Goal: Task Accomplishment & Management: Complete application form

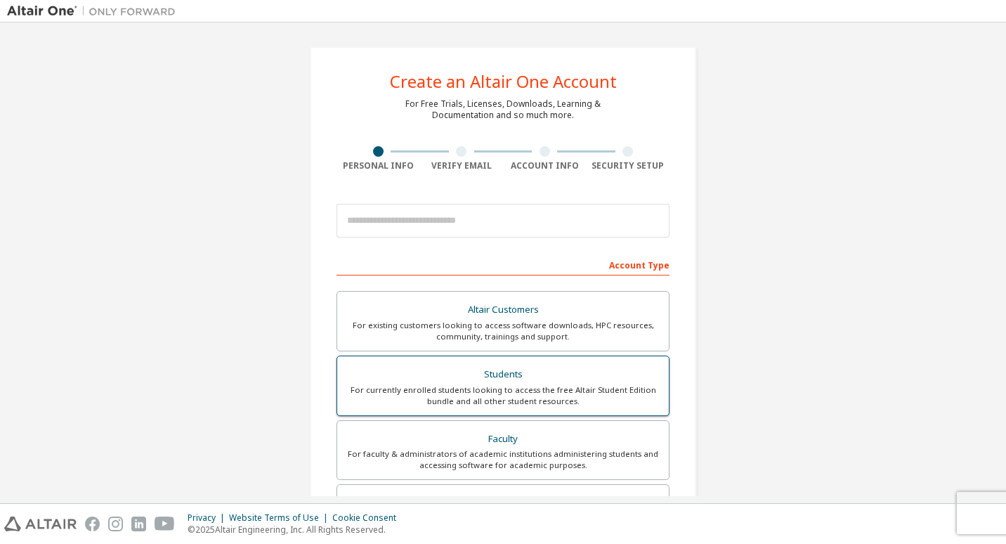
click at [544, 389] on div "For currently enrolled students looking to access the free Altair Student Editi…" at bounding box center [503, 395] width 315 height 22
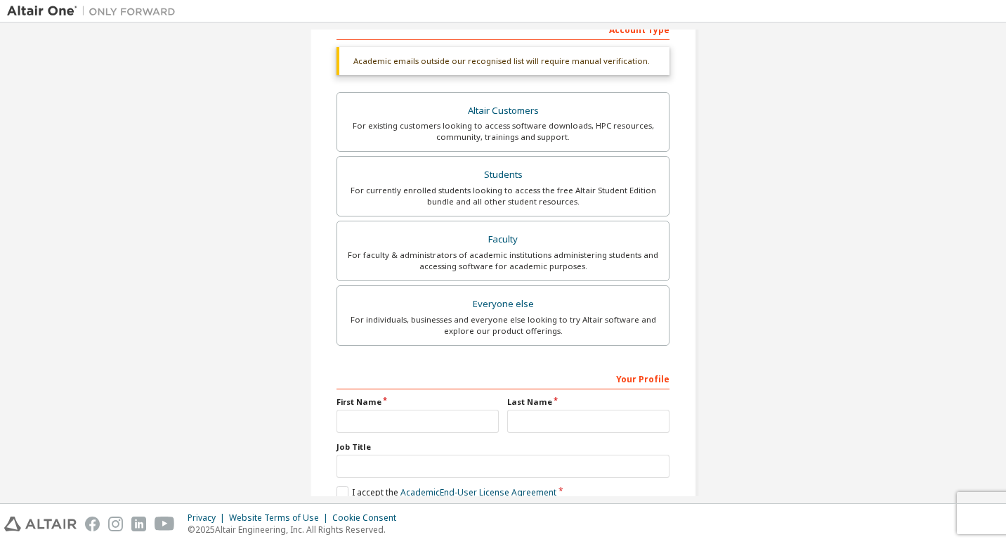
scroll to position [236, 0]
click at [433, 419] on input "text" at bounding box center [417, 420] width 162 height 23
type input "*******"
click at [560, 424] on input "text" at bounding box center [588, 420] width 162 height 23
type input "*******"
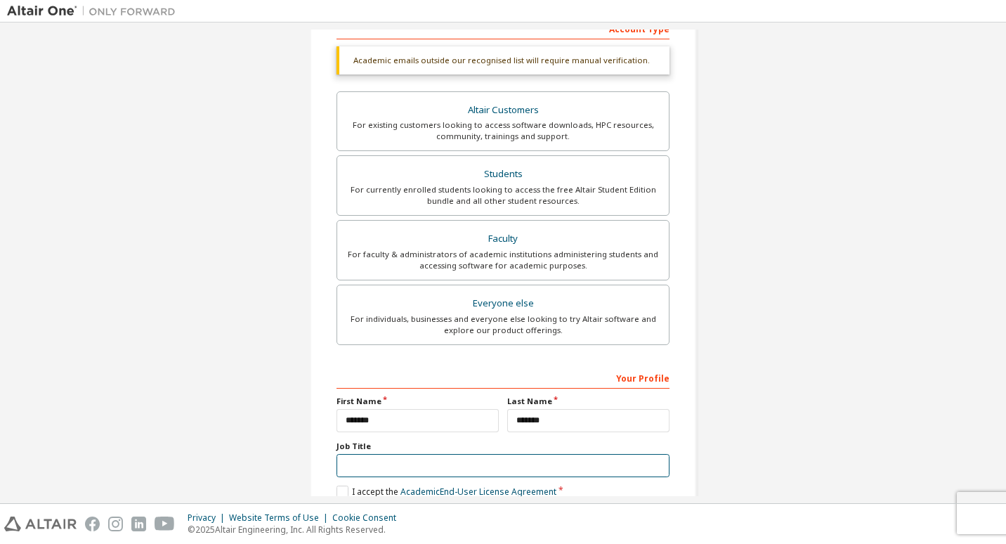
click at [487, 471] on input "text" at bounding box center [502, 465] width 333 height 23
type input "*******"
click at [336, 486] on label "I accept the Academic End-User License Agreement" at bounding box center [446, 490] width 220 height 12
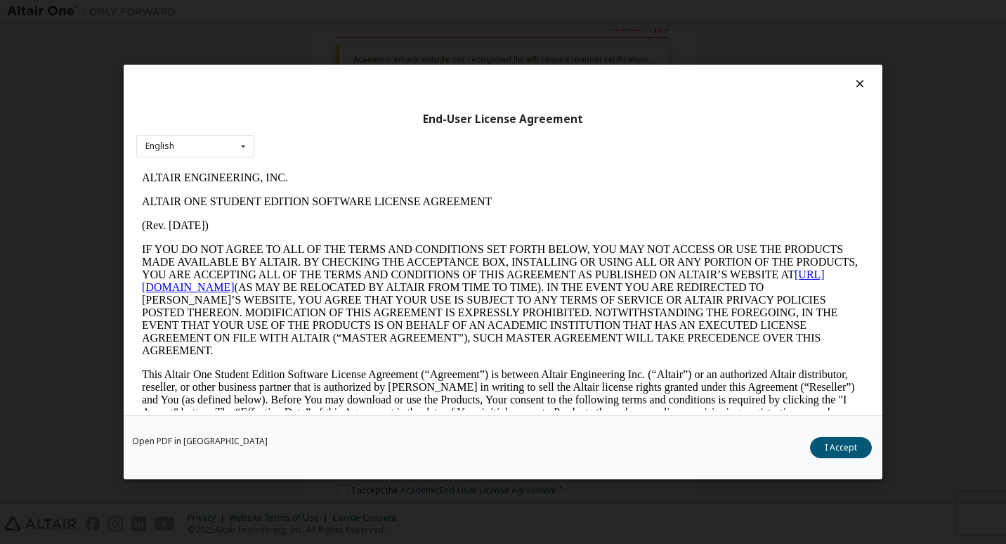
scroll to position [0, 0]
click at [832, 443] on button "I Accept" at bounding box center [841, 447] width 62 height 21
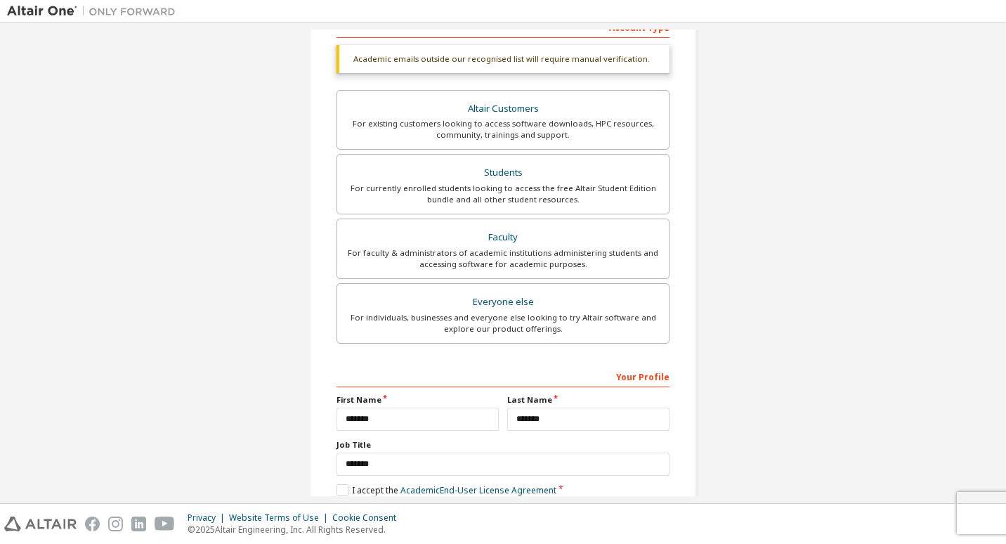
scroll to position [314, 0]
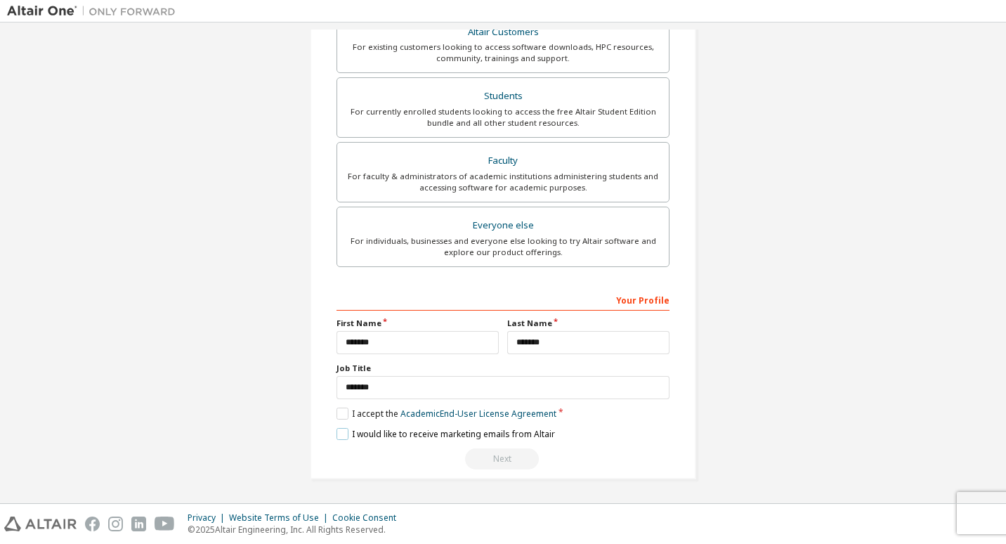
click at [457, 438] on label "I would like to receive marketing emails from Altair" at bounding box center [445, 434] width 218 height 12
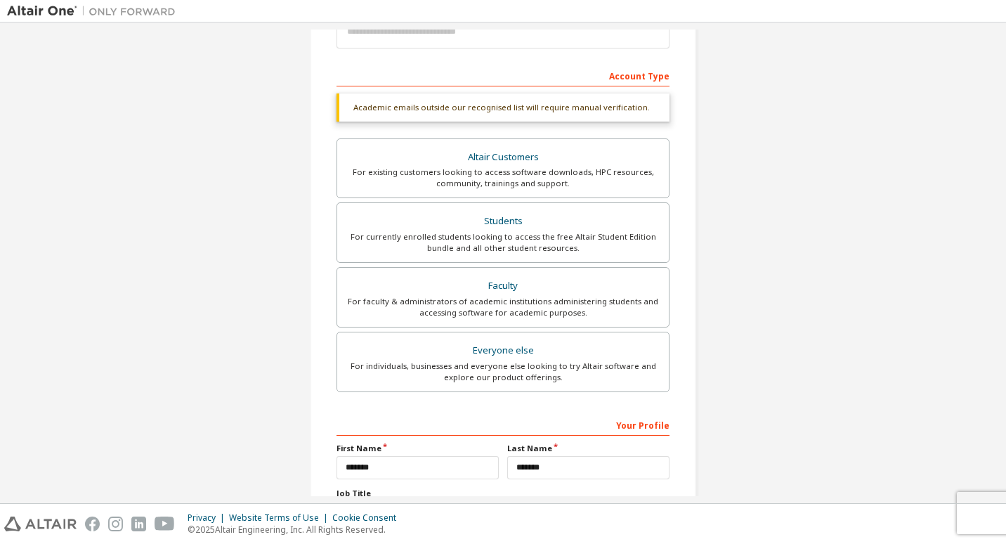
scroll to position [0, 0]
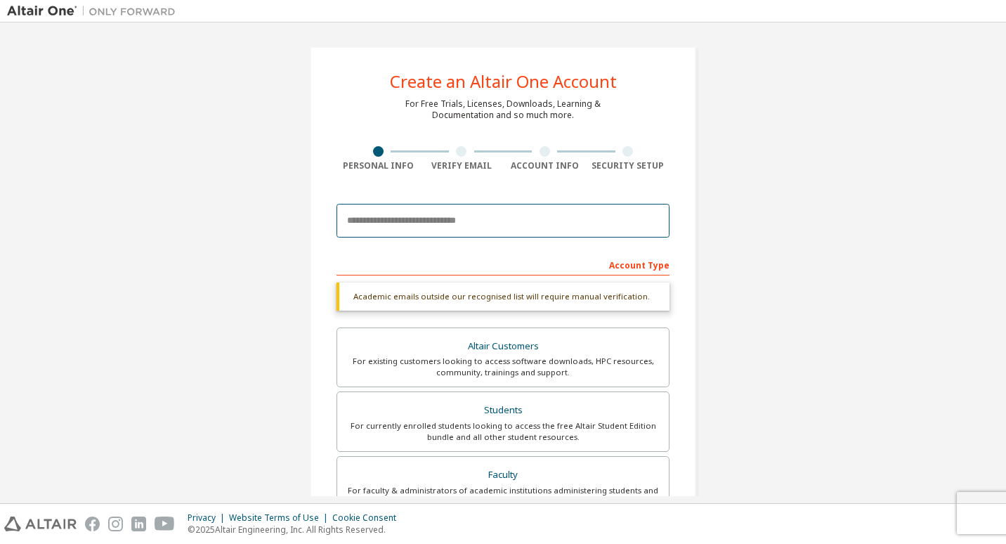
click at [480, 215] on input "email" at bounding box center [502, 221] width 333 height 34
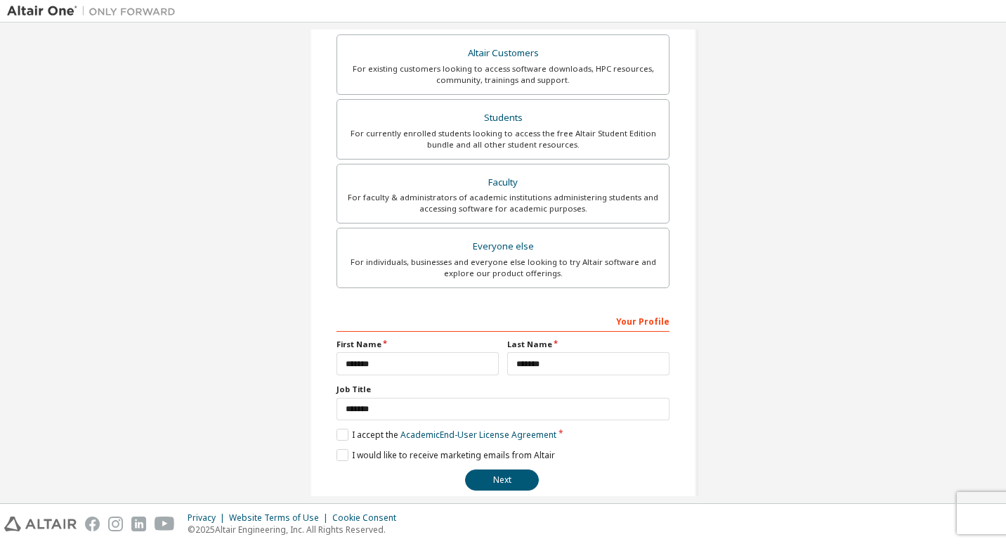
scroll to position [277, 0]
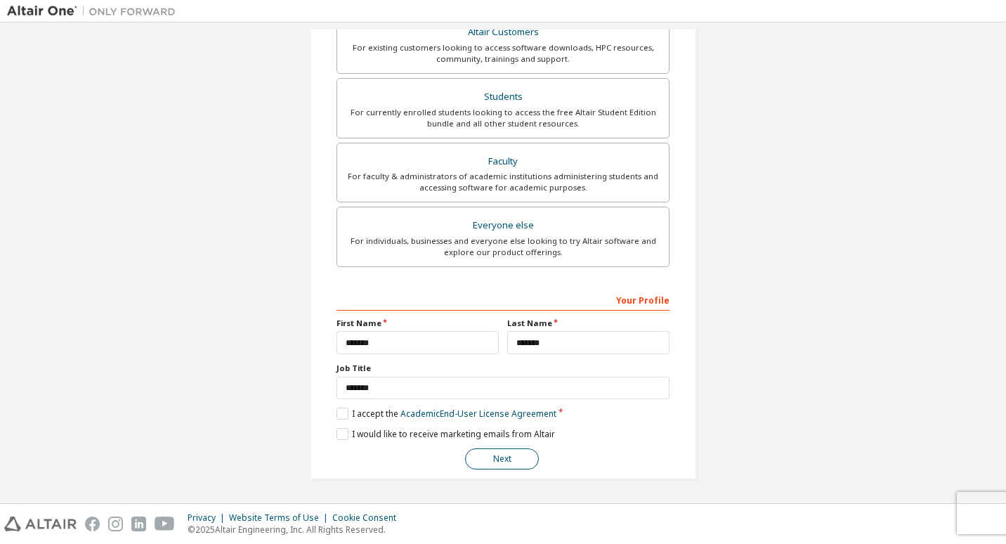
type input "**********"
click at [504, 464] on button "Next" at bounding box center [502, 458] width 74 height 21
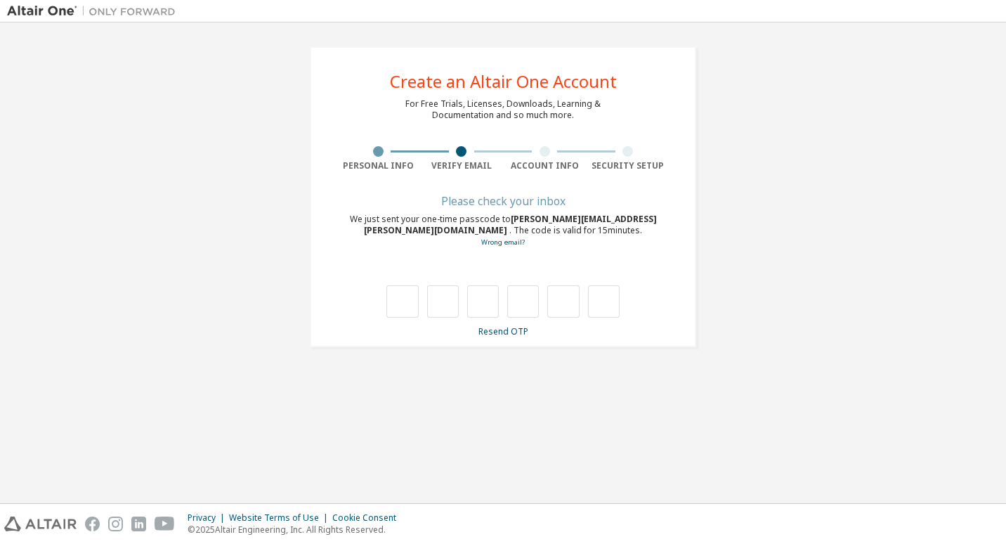
scroll to position [0, 0]
type input "*"
click at [480, 293] on input "*" at bounding box center [483, 301] width 32 height 32
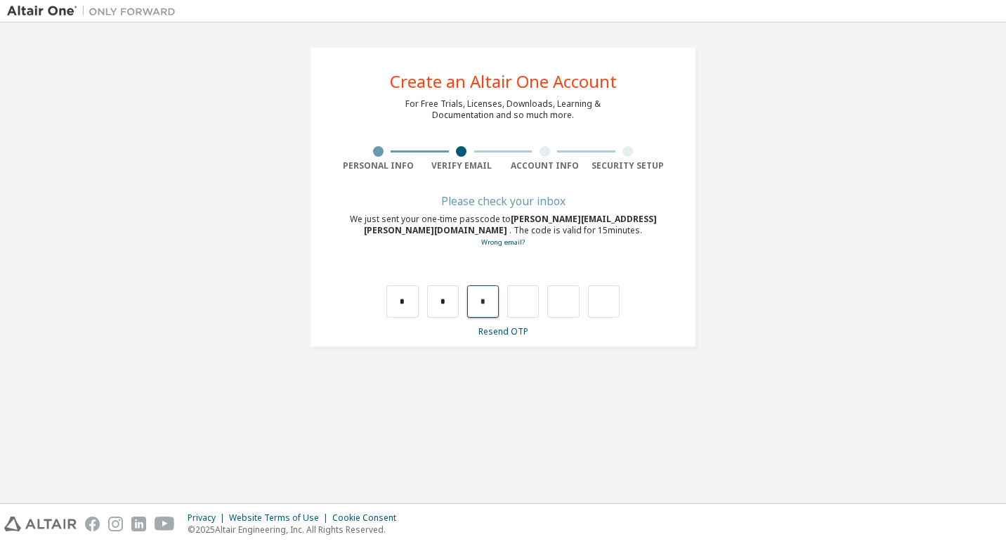
click at [484, 296] on input "*" at bounding box center [483, 301] width 32 height 32
type input "*"
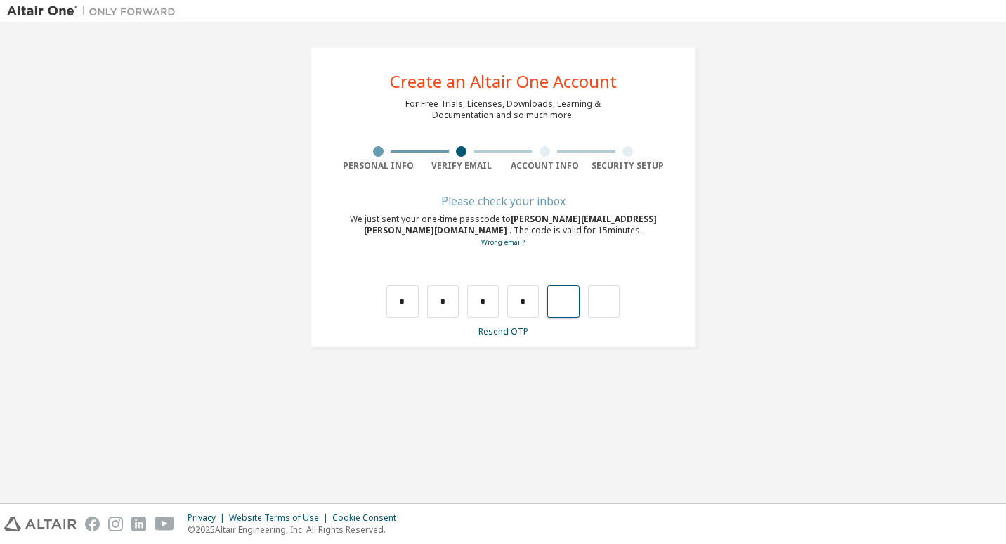
type input "*"
